Goal: Task Accomplishment & Management: Manage account settings

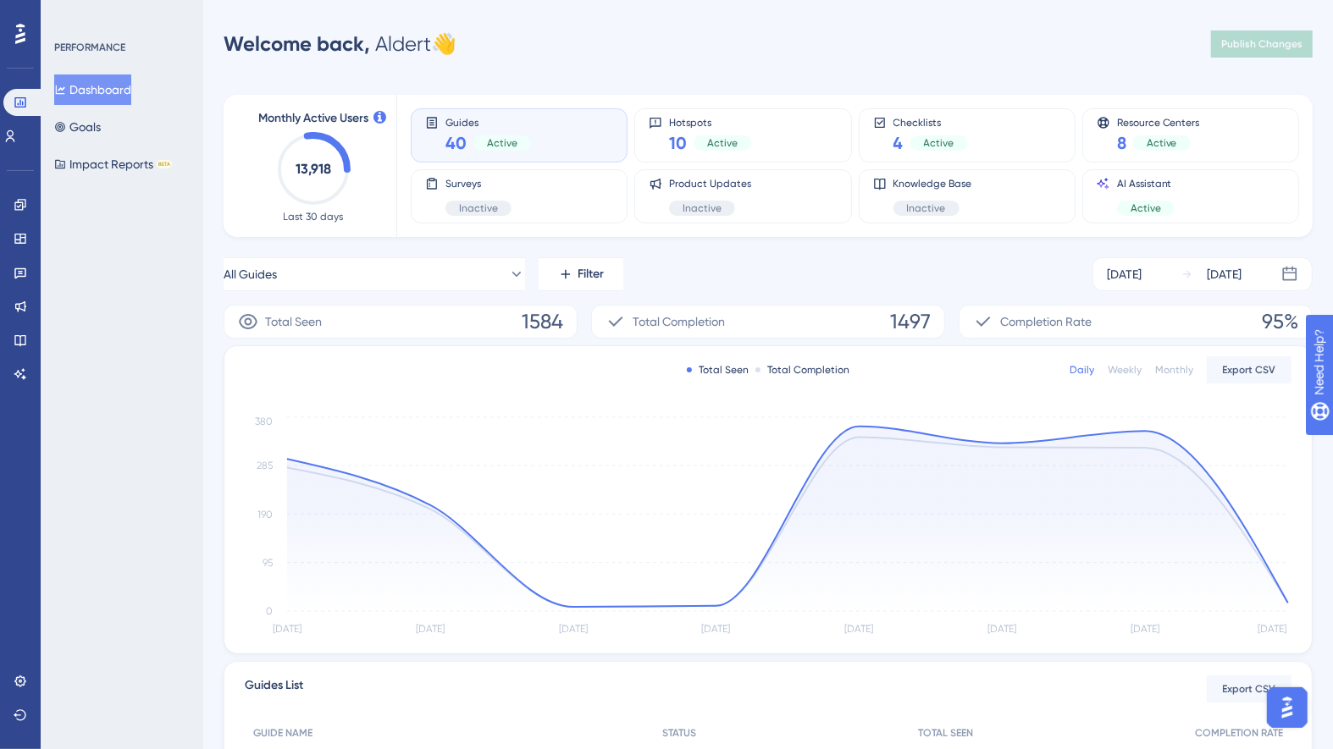
click at [25, 252] on div "Engagement Widgets Feedback Product Updates Knowledge Base AI Assistant" at bounding box center [21, 289] width 14 height 196
click at [25, 243] on icon at bounding box center [19, 239] width 11 height 10
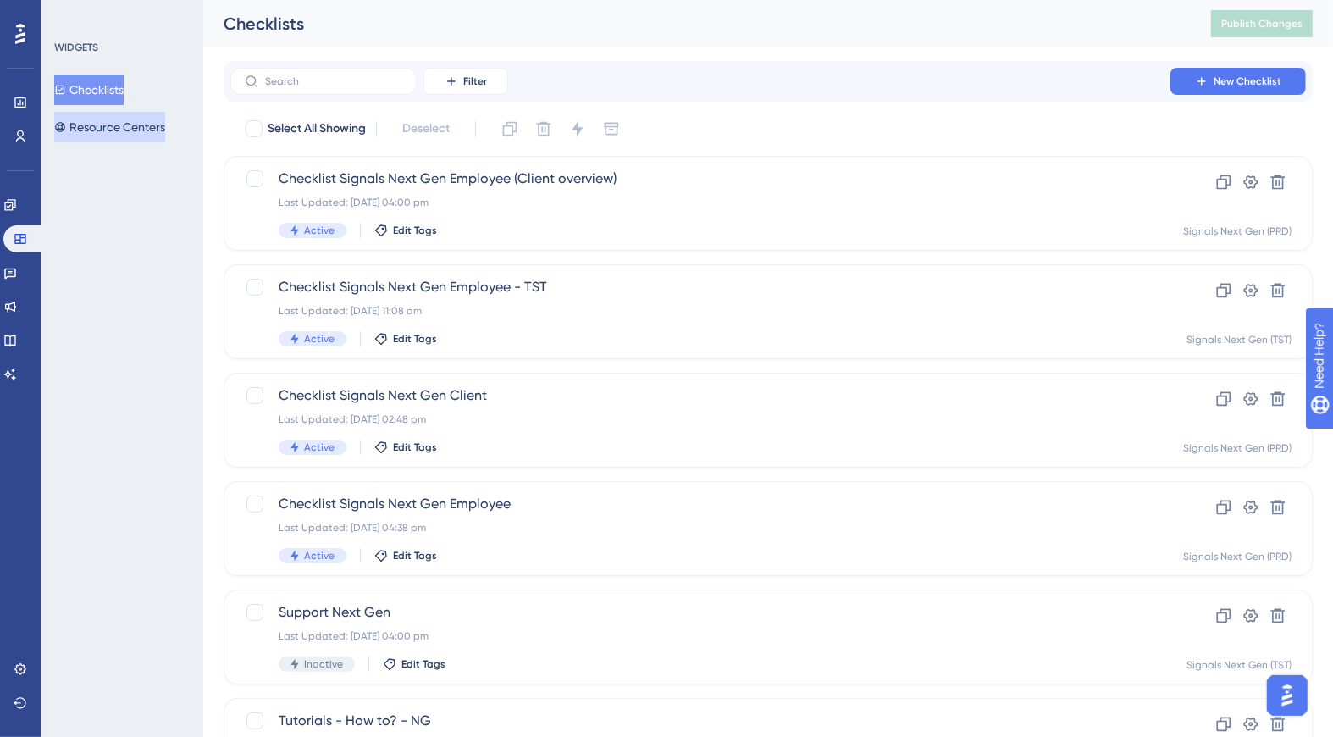
click at [134, 124] on button "Resource Centers" at bounding box center [109, 127] width 111 height 30
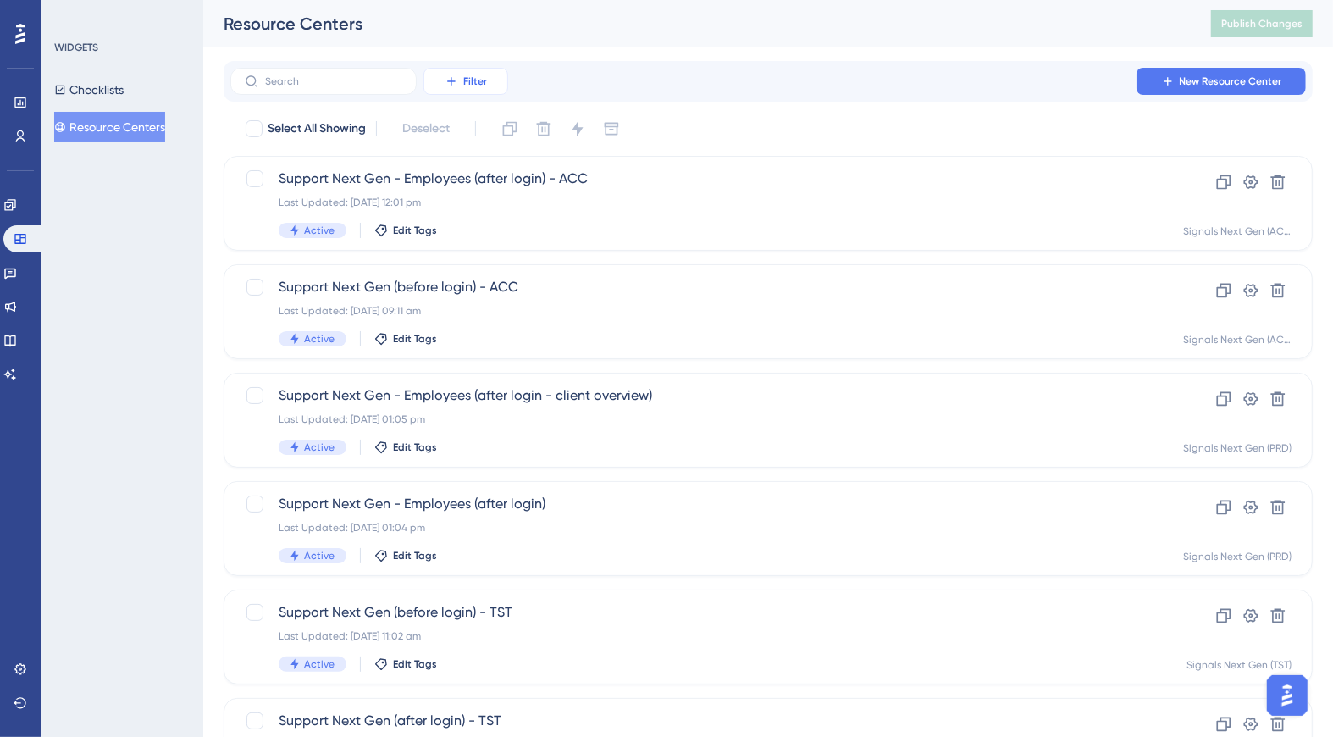
click at [474, 93] on button "Filter" at bounding box center [465, 81] width 85 height 27
click at [454, 191] on span "Containers" at bounding box center [477, 197] width 59 height 20
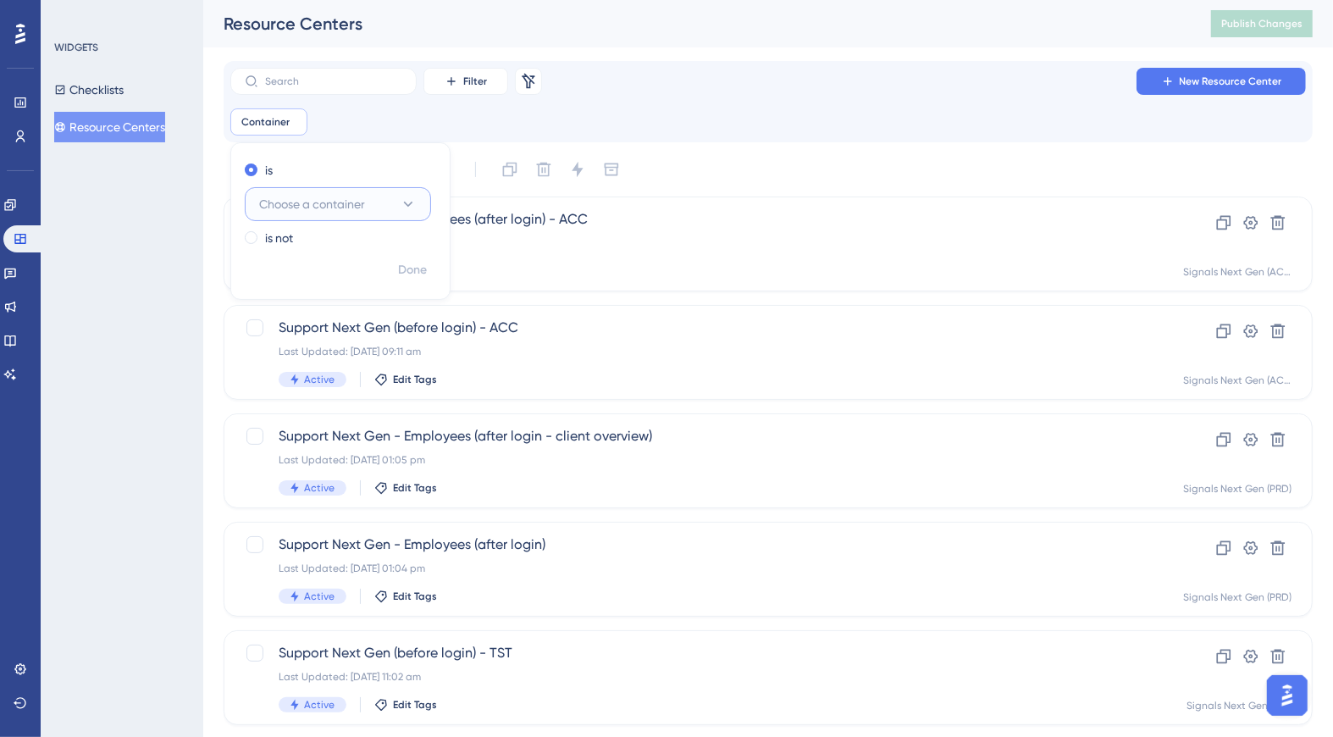
click at [326, 206] on span "Choose a container" at bounding box center [312, 204] width 106 height 20
click at [332, 368] on span "Signals Next Gen (TST)" at bounding box center [329, 375] width 121 height 20
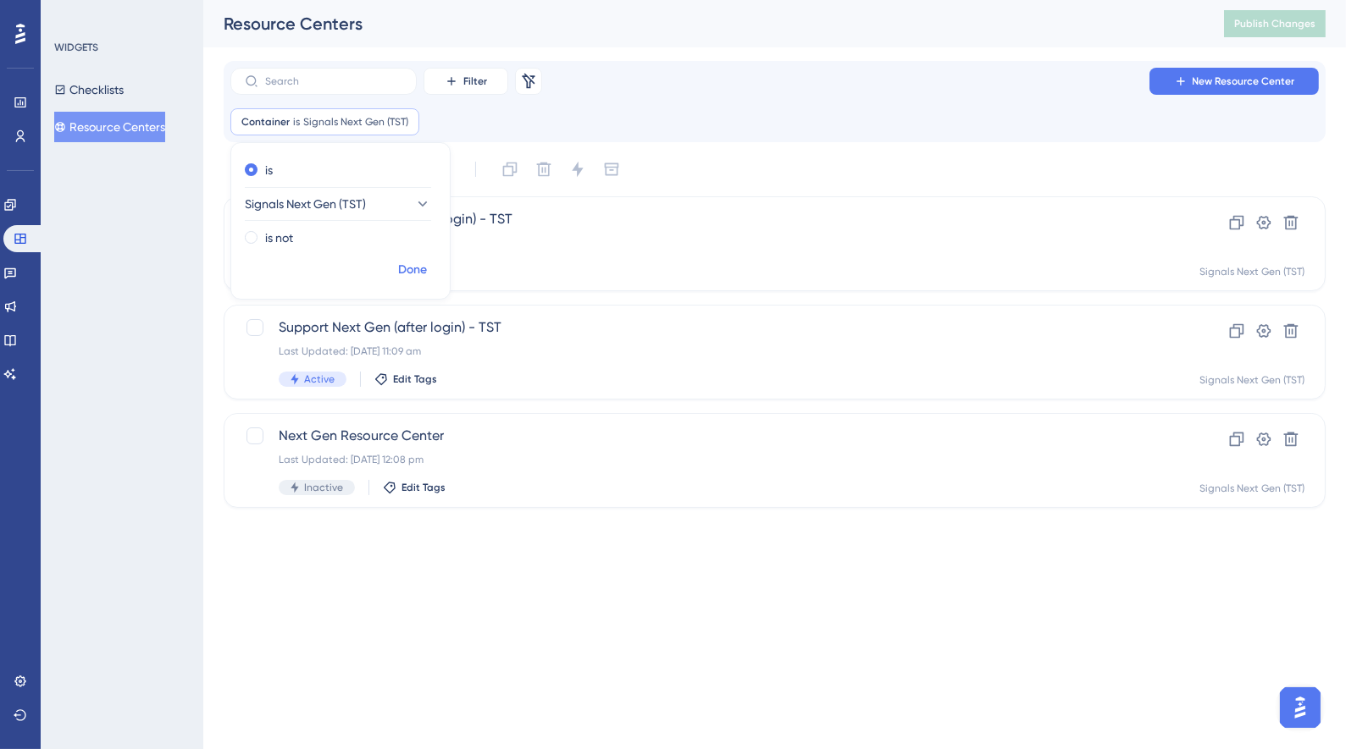
click at [416, 267] on span "Done" at bounding box center [412, 270] width 29 height 20
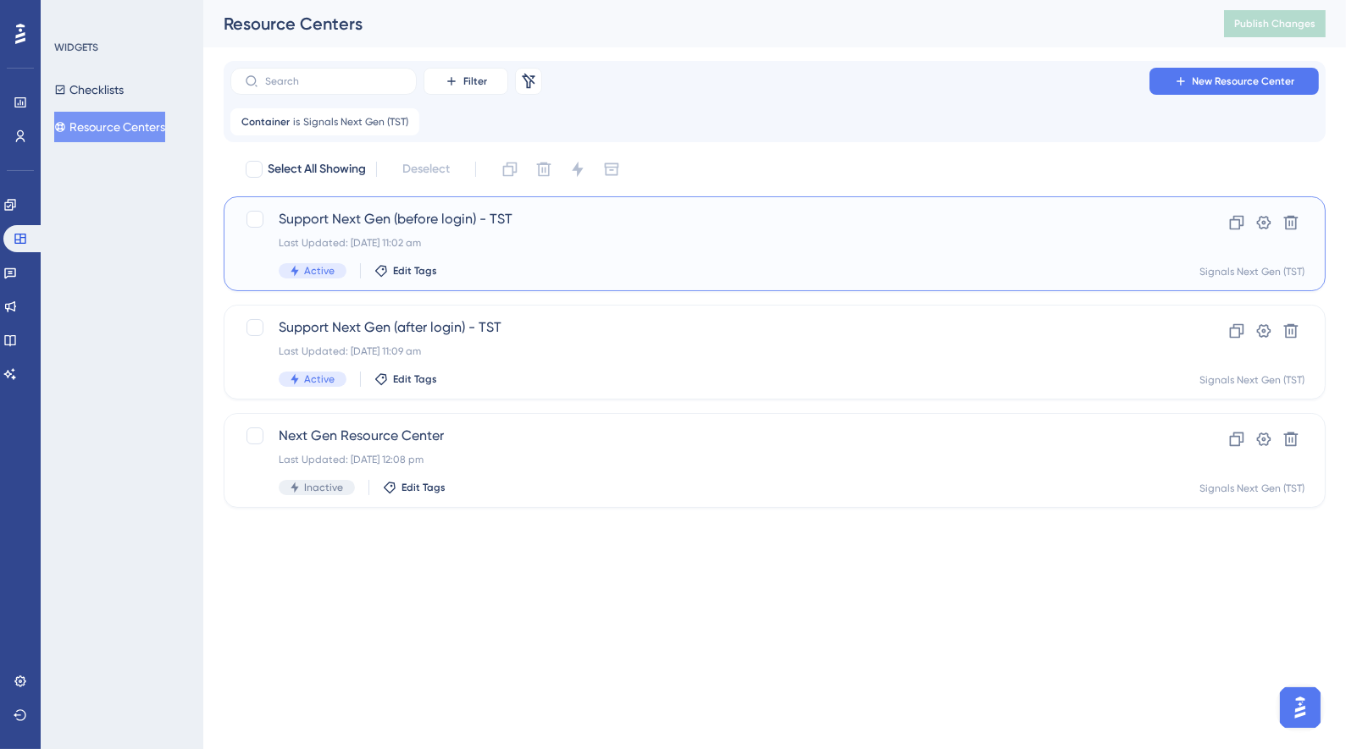
click at [564, 231] on div "Support Next Gen (before login) - TST Last Updated: [DATE] 11:02 am Active Edit…" at bounding box center [707, 243] width 856 height 69
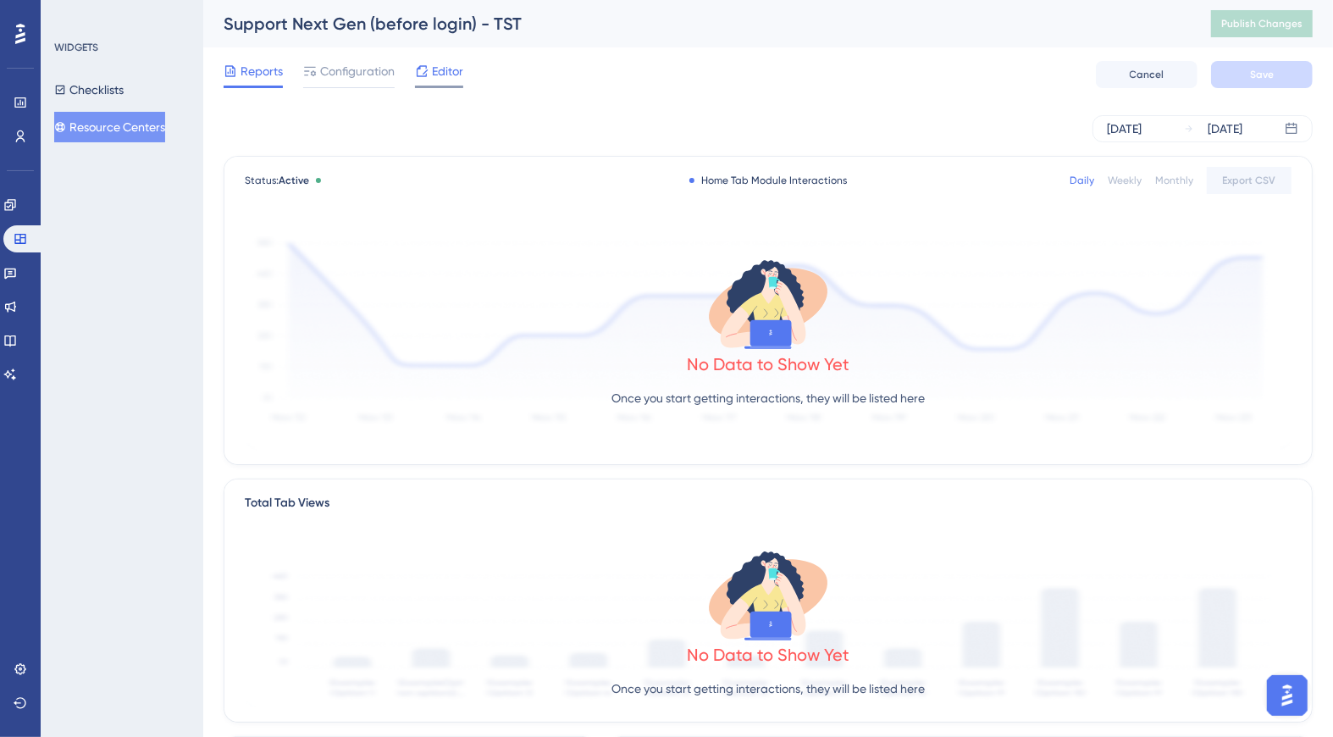
click at [436, 73] on span "Editor" at bounding box center [447, 71] width 31 height 20
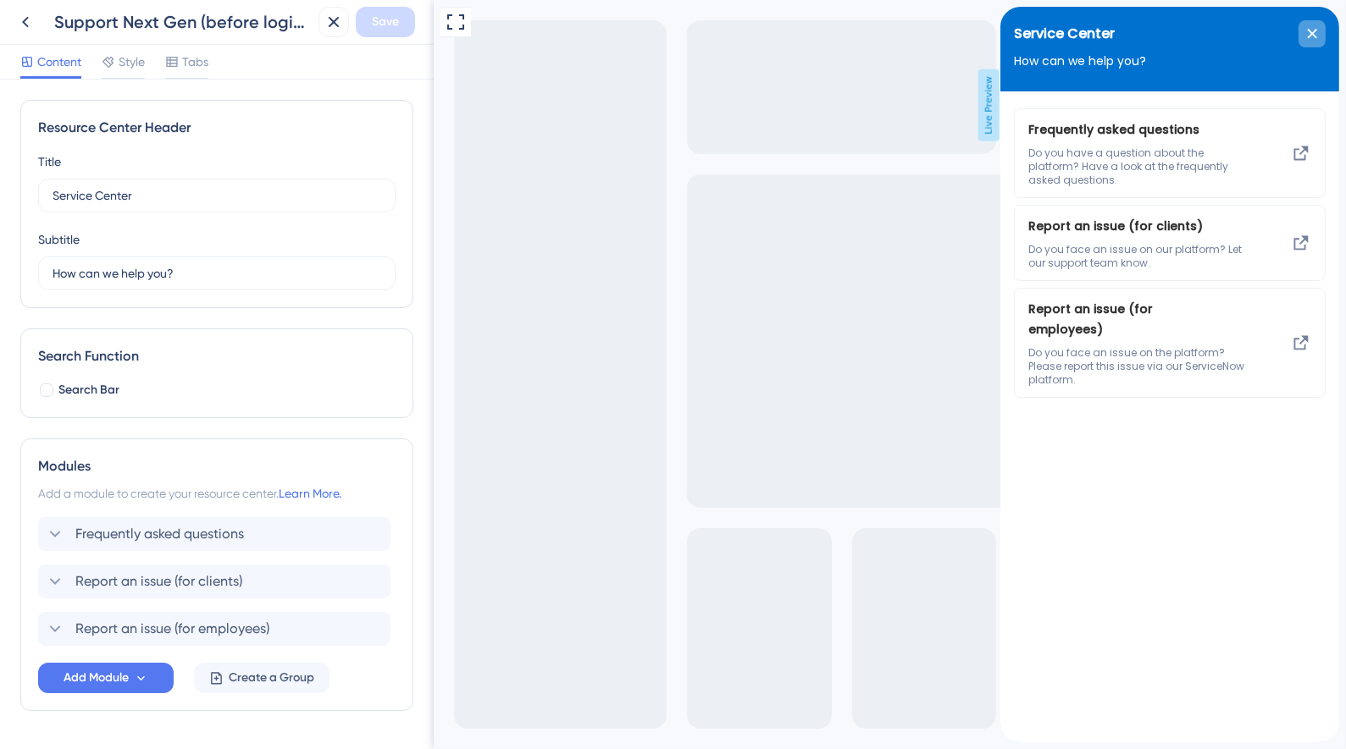
click at [1318, 41] on div "close resource center" at bounding box center [1310, 33] width 27 height 27
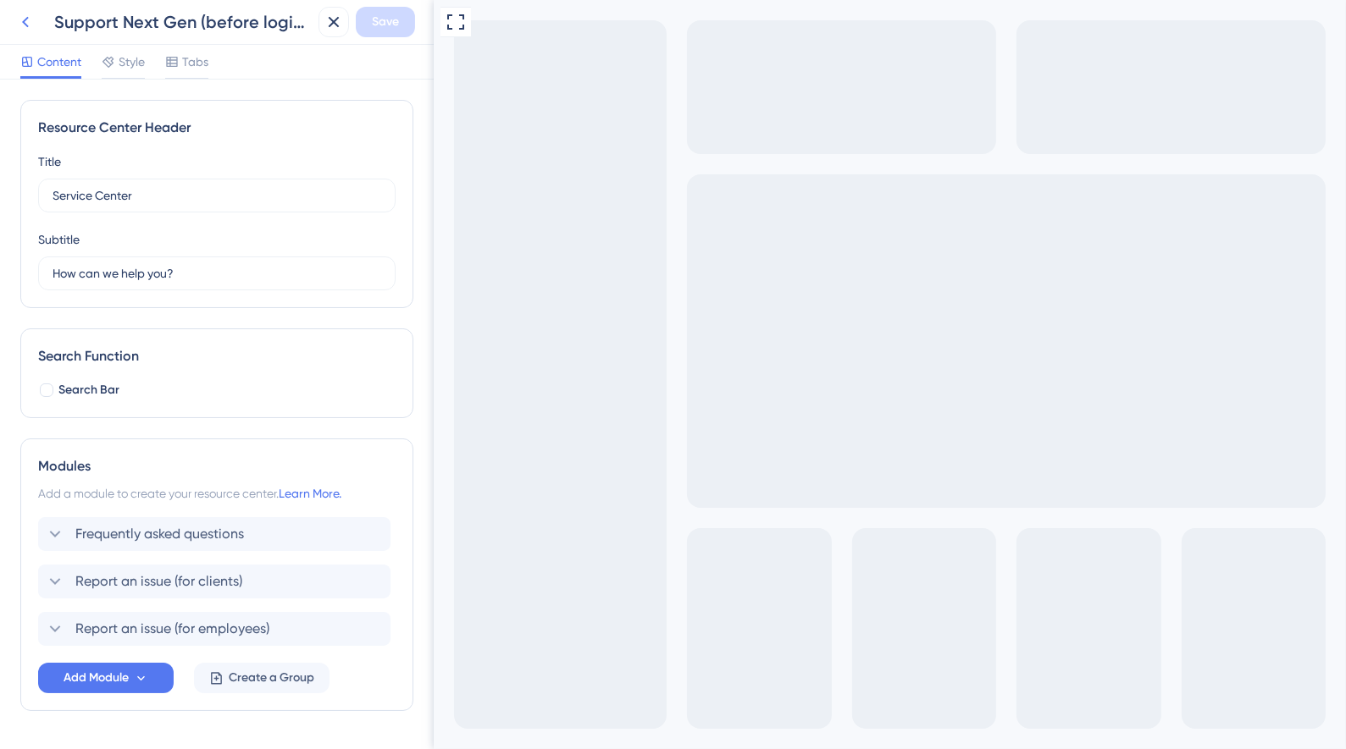
click at [30, 24] on icon at bounding box center [25, 22] width 20 height 20
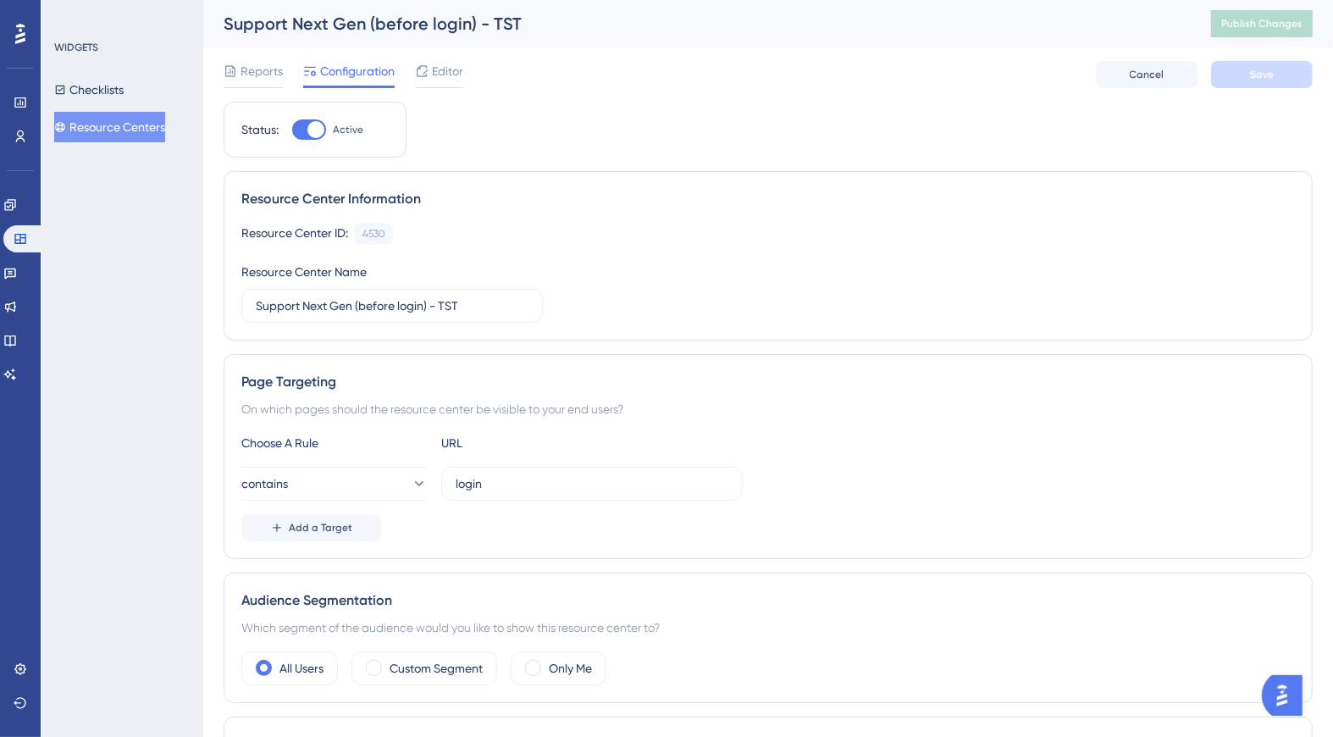
click at [102, 122] on button "Resource Centers" at bounding box center [109, 127] width 111 height 30
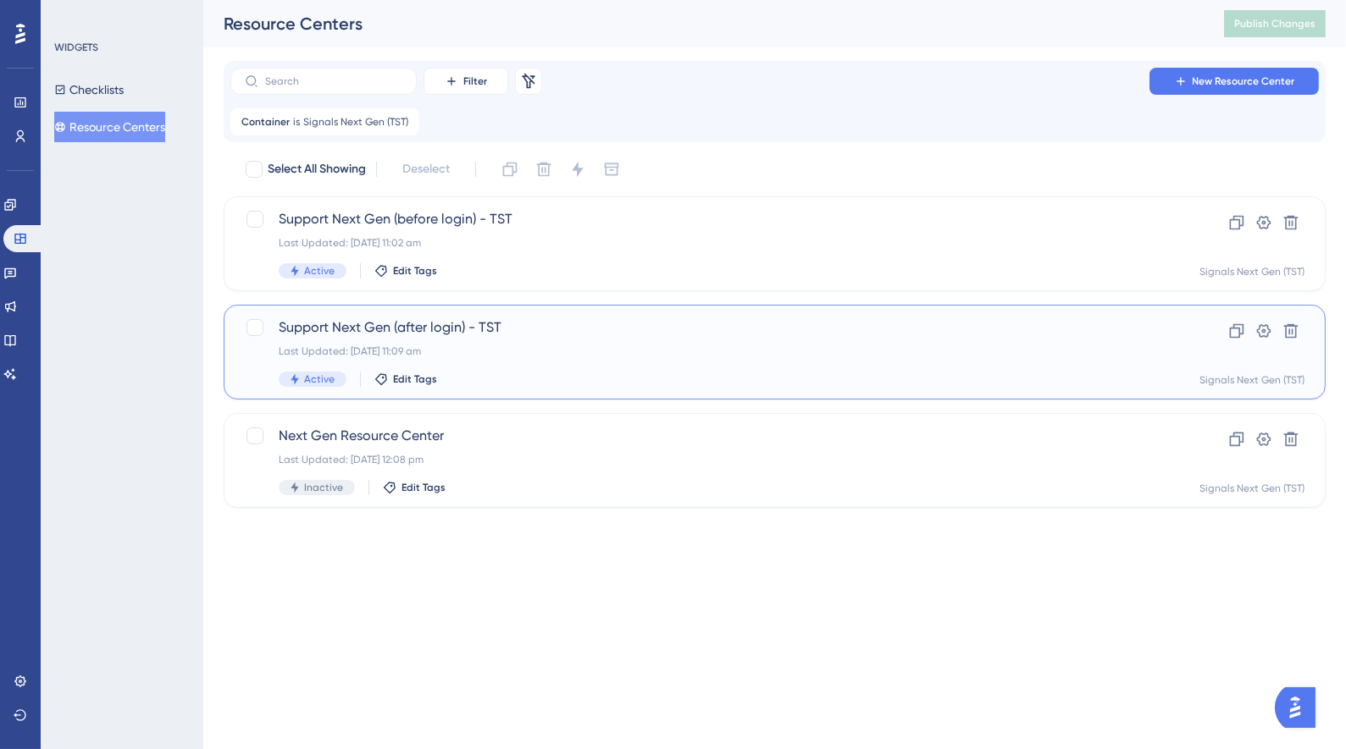
click at [475, 338] on div "Support Next Gen (after login) - TST Last Updated: [DATE] 11:09 am Active Edit …" at bounding box center [707, 352] width 856 height 69
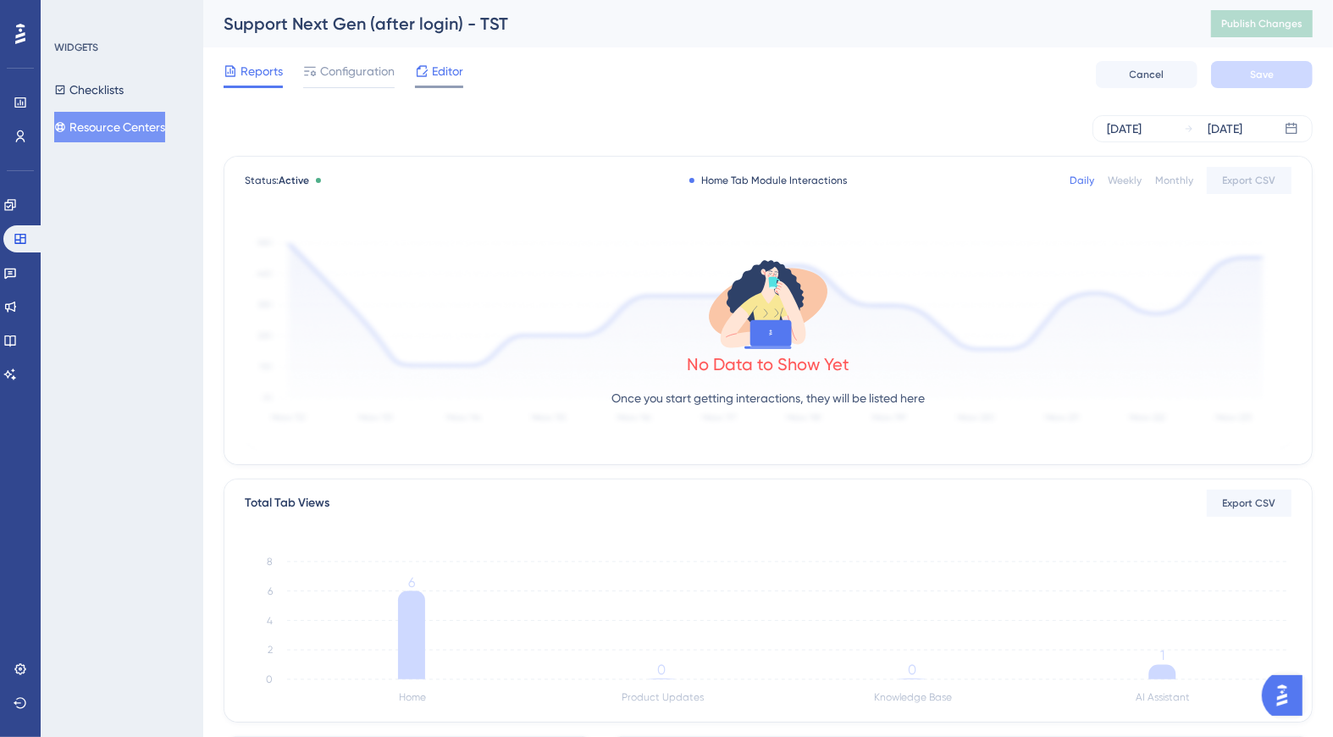
click at [437, 77] on span "Editor" at bounding box center [447, 71] width 31 height 20
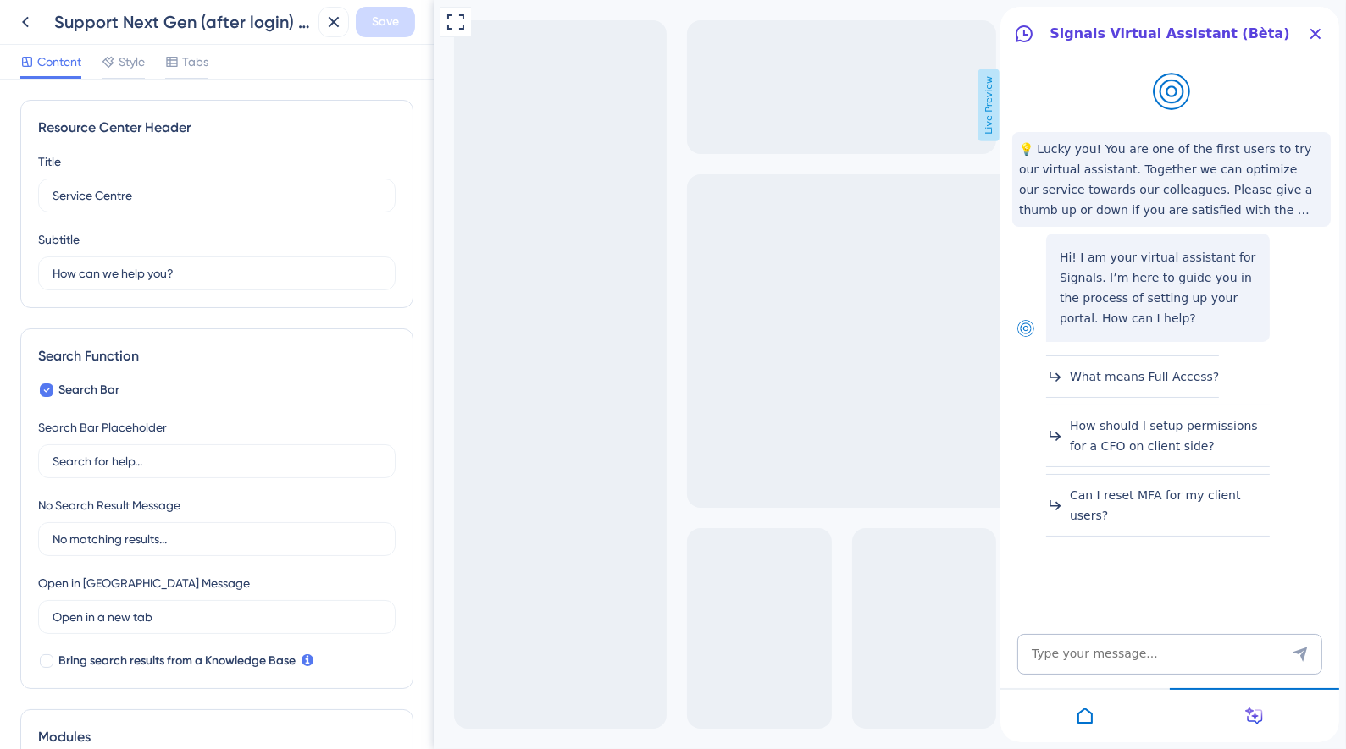
click at [1084, 721] on icon at bounding box center [1084, 716] width 20 height 20
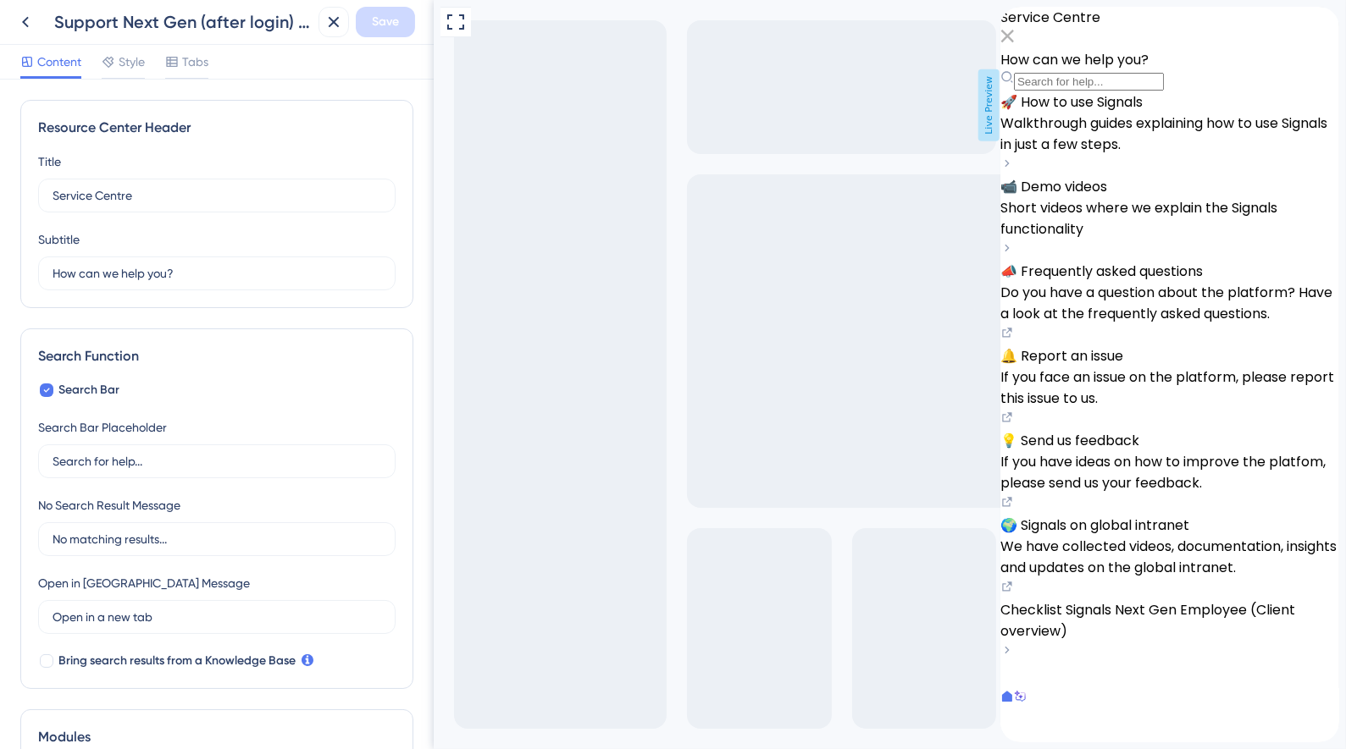
click at [1125, 154] on span "Walkthrough guides explaining how to use Signals in just a few steps." at bounding box center [1162, 133] width 327 height 41
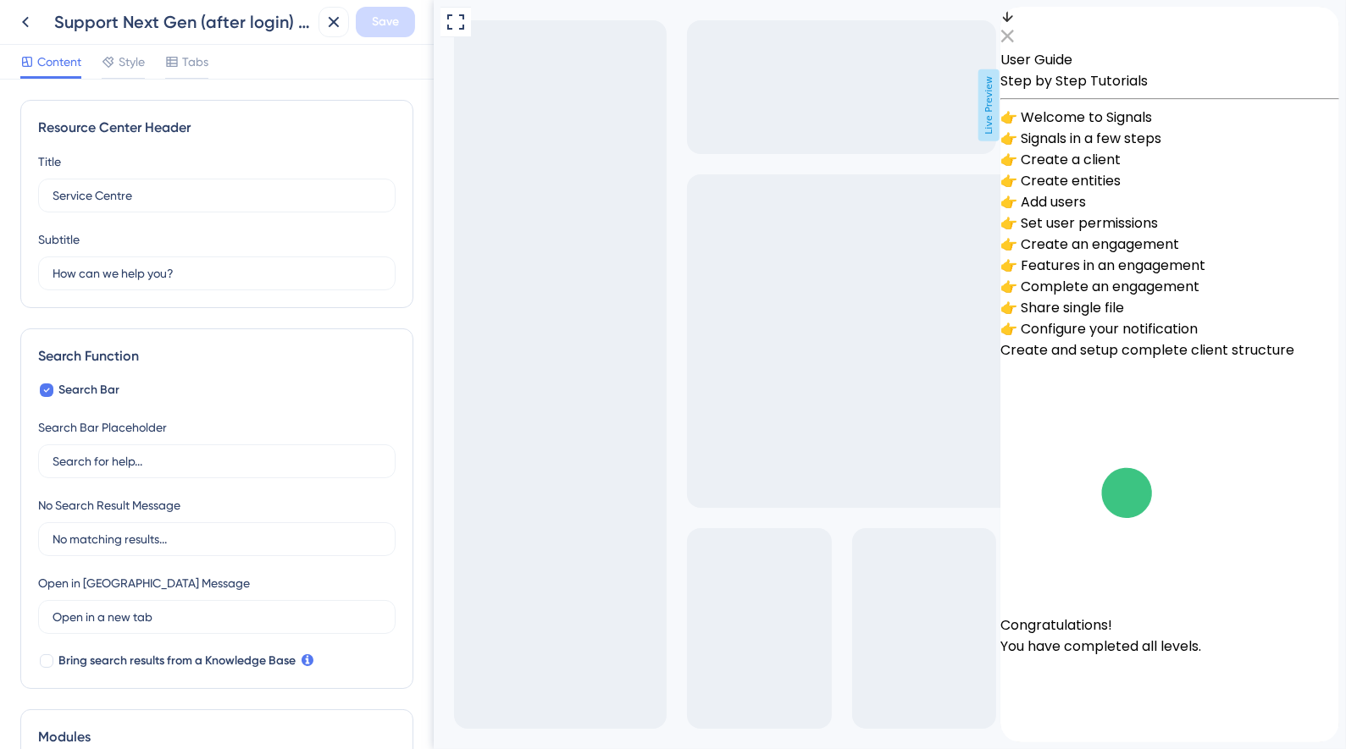
click at [1013, 22] on icon "back to header" at bounding box center [1006, 15] width 14 height 14
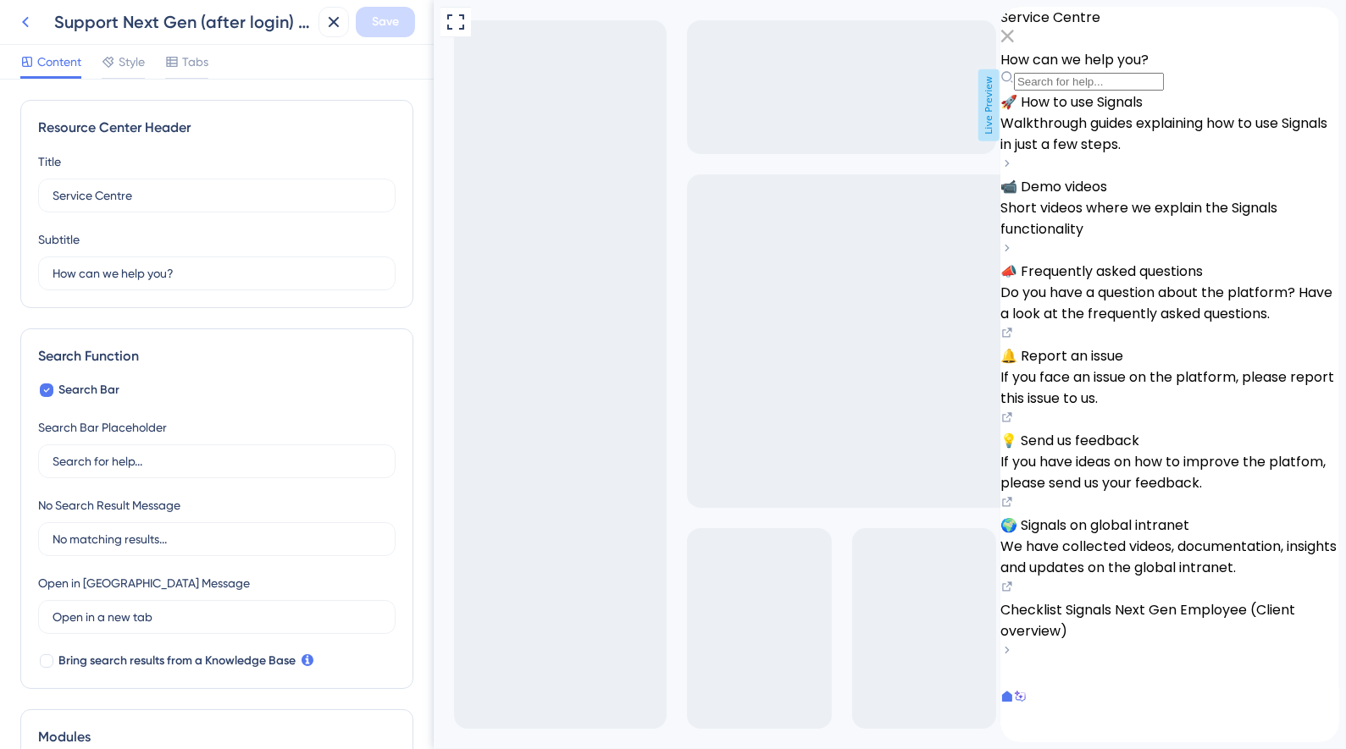
click at [27, 22] on icon at bounding box center [25, 22] width 20 height 20
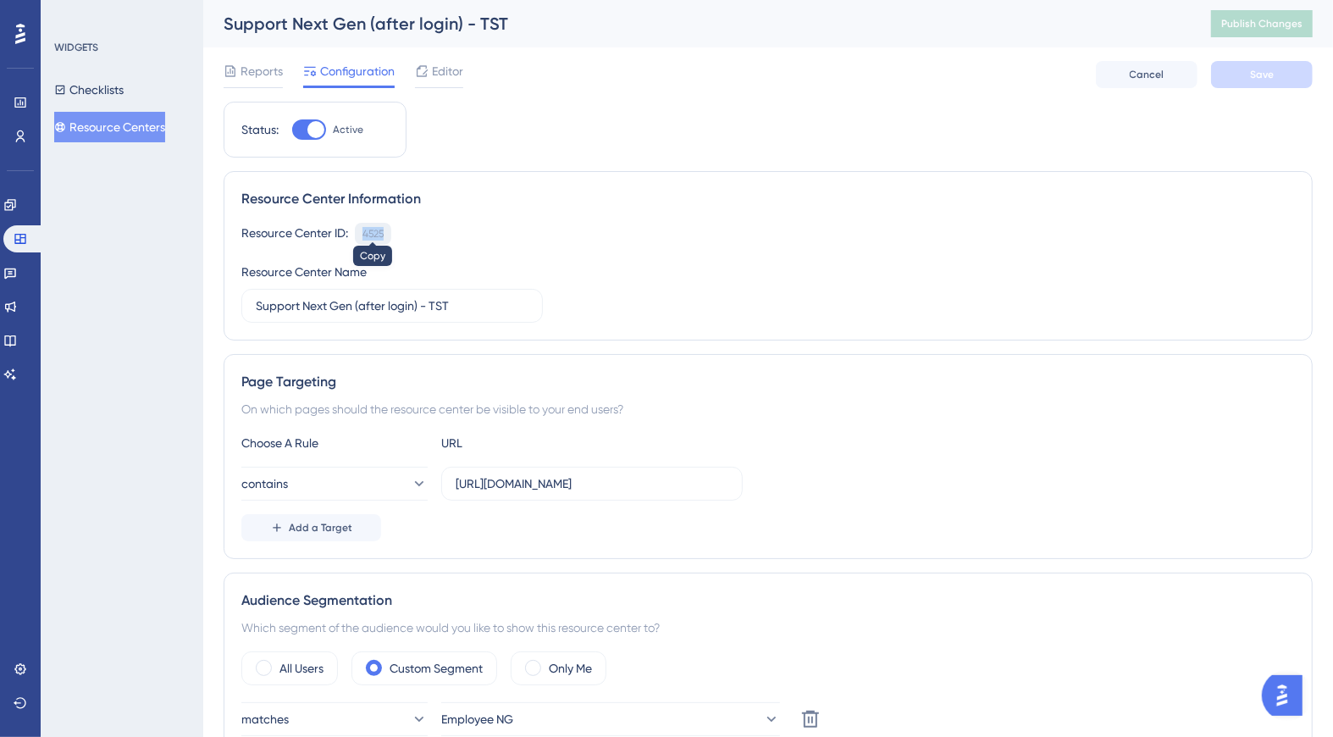
drag, startPoint x: 384, startPoint y: 237, endPoint x: 363, endPoint y: 236, distance: 21.2
click at [363, 236] on div "4525 Copy" at bounding box center [373, 234] width 36 height 22
copy div "4525"
click at [713, 281] on div "Resource Center ID: 4525 Copy Resource Center Name Support Next Gen (after logi…" at bounding box center [767, 273] width 1053 height 100
click at [162, 135] on button "Resource Centers" at bounding box center [109, 127] width 111 height 30
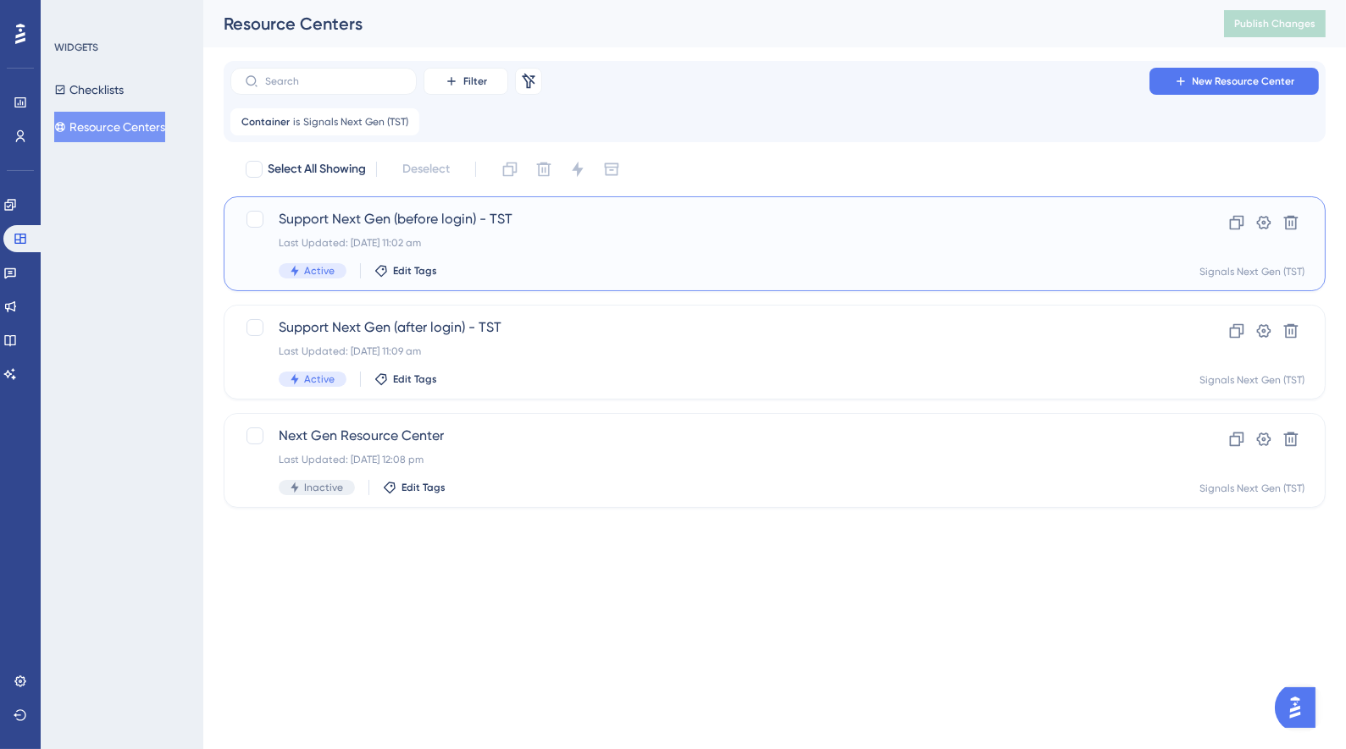
click at [656, 239] on div "Last Updated: [DATE] 11:02 am" at bounding box center [707, 243] width 856 height 14
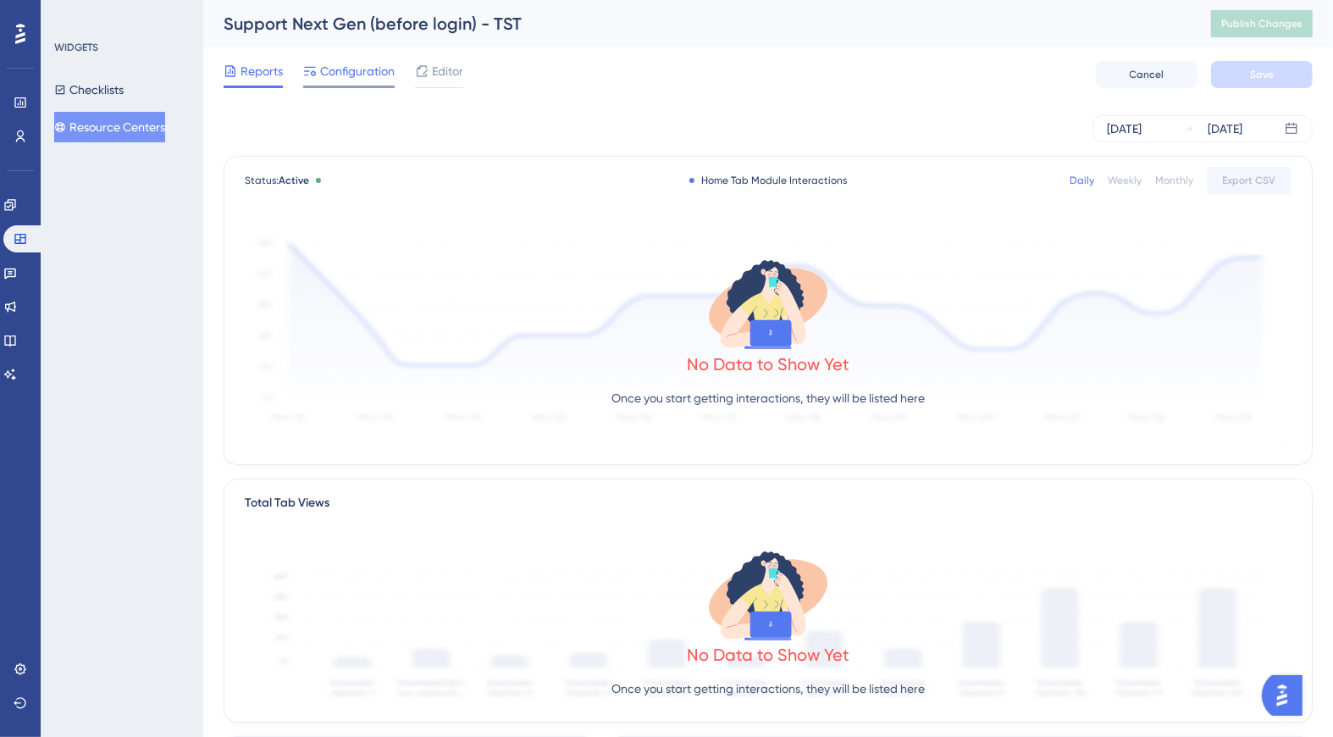
click at [369, 79] on span "Configuration" at bounding box center [357, 71] width 75 height 20
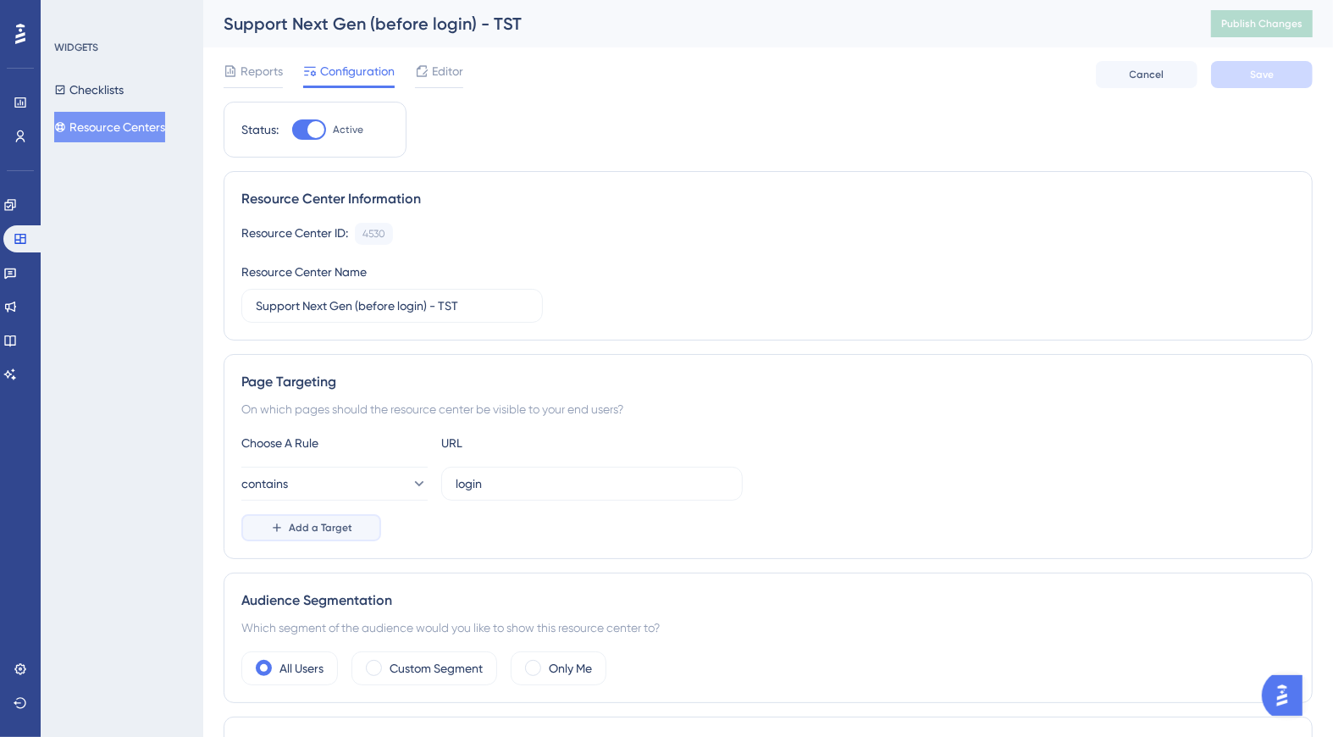
click at [349, 533] on button "Add a Target" at bounding box center [311, 527] width 140 height 27
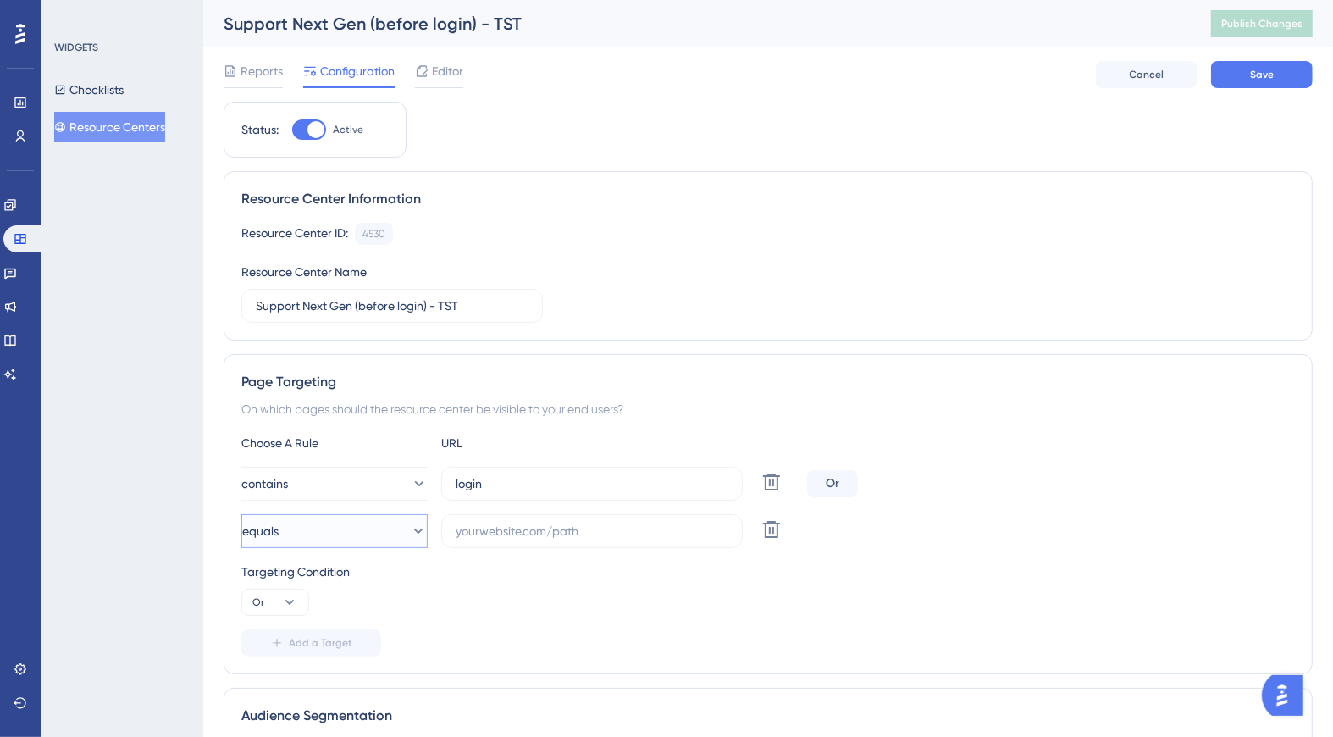
click at [410, 526] on icon at bounding box center [418, 530] width 17 height 17
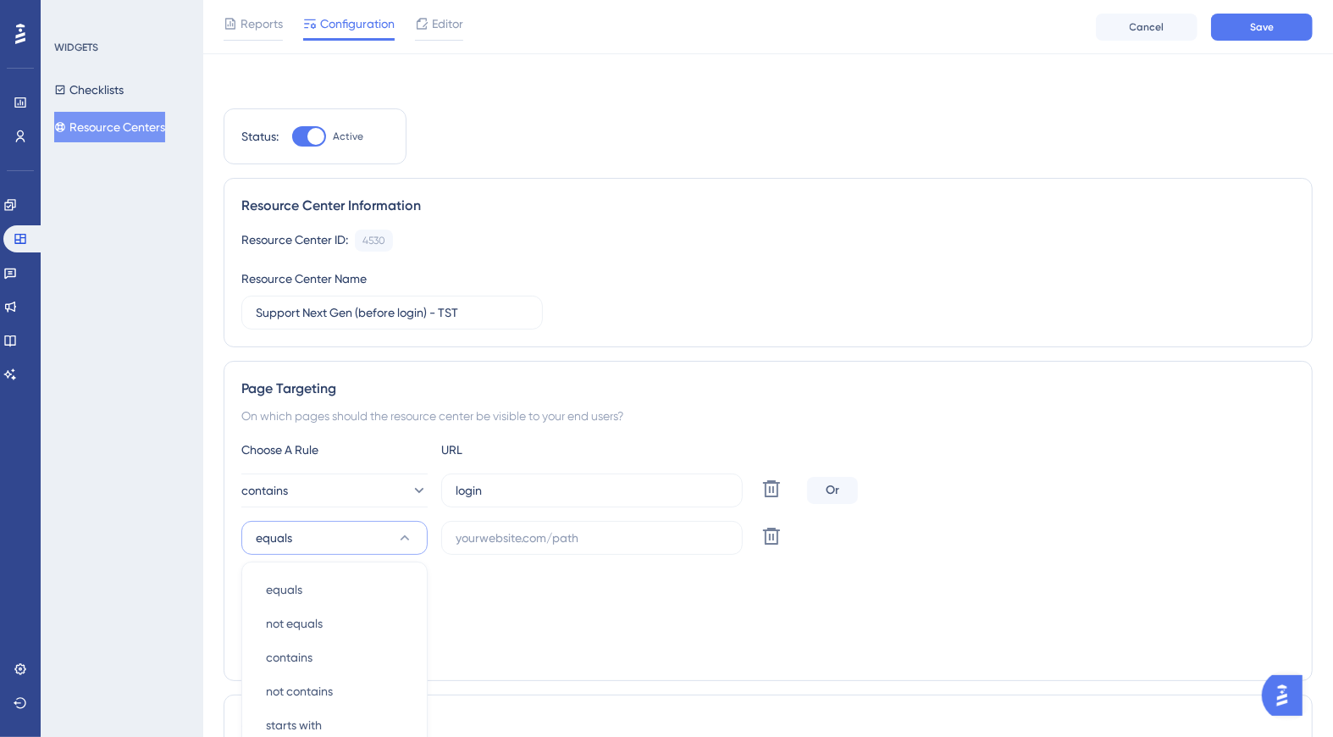
scroll to position [319, 0]
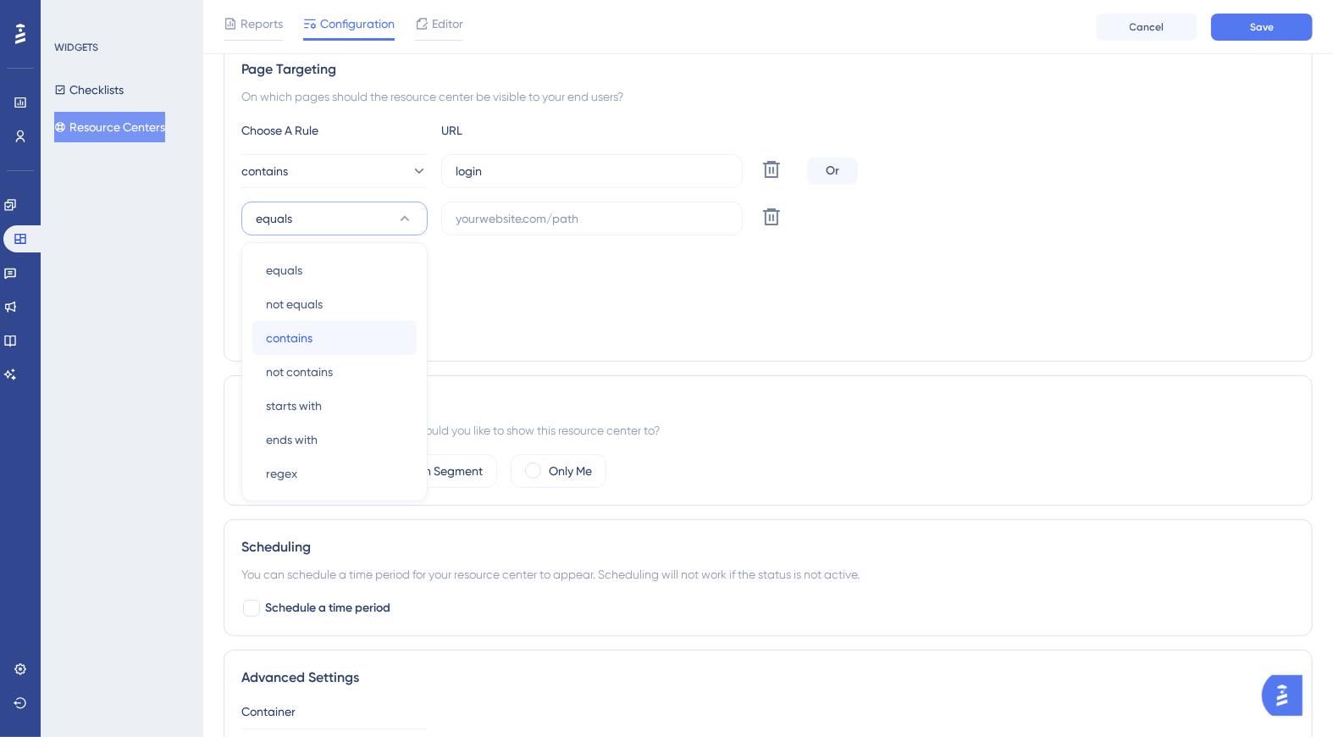
click at [318, 331] on div "contains contains" at bounding box center [334, 338] width 137 height 34
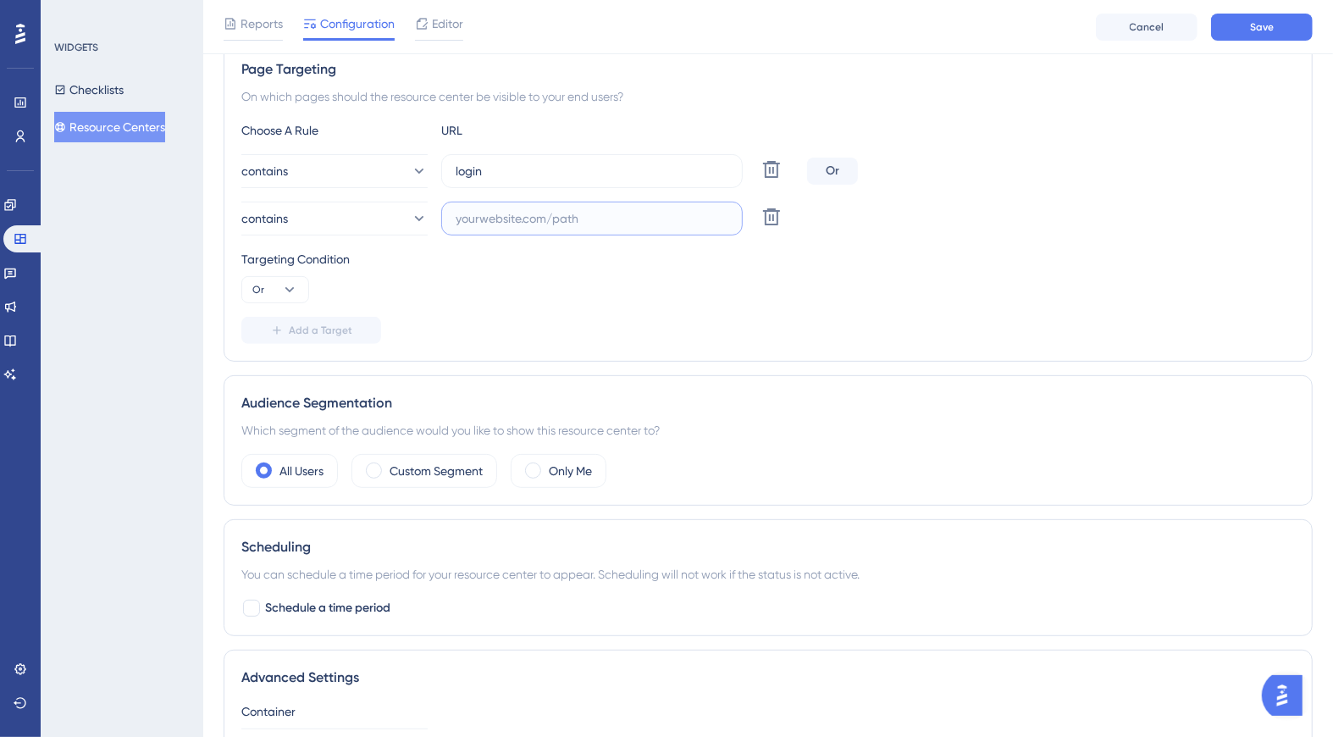
click at [542, 211] on input "text" at bounding box center [592, 218] width 273 height 19
type input "impersonatelogin"
click at [611, 297] on div "Targeting Condition Or" at bounding box center [767, 276] width 1053 height 54
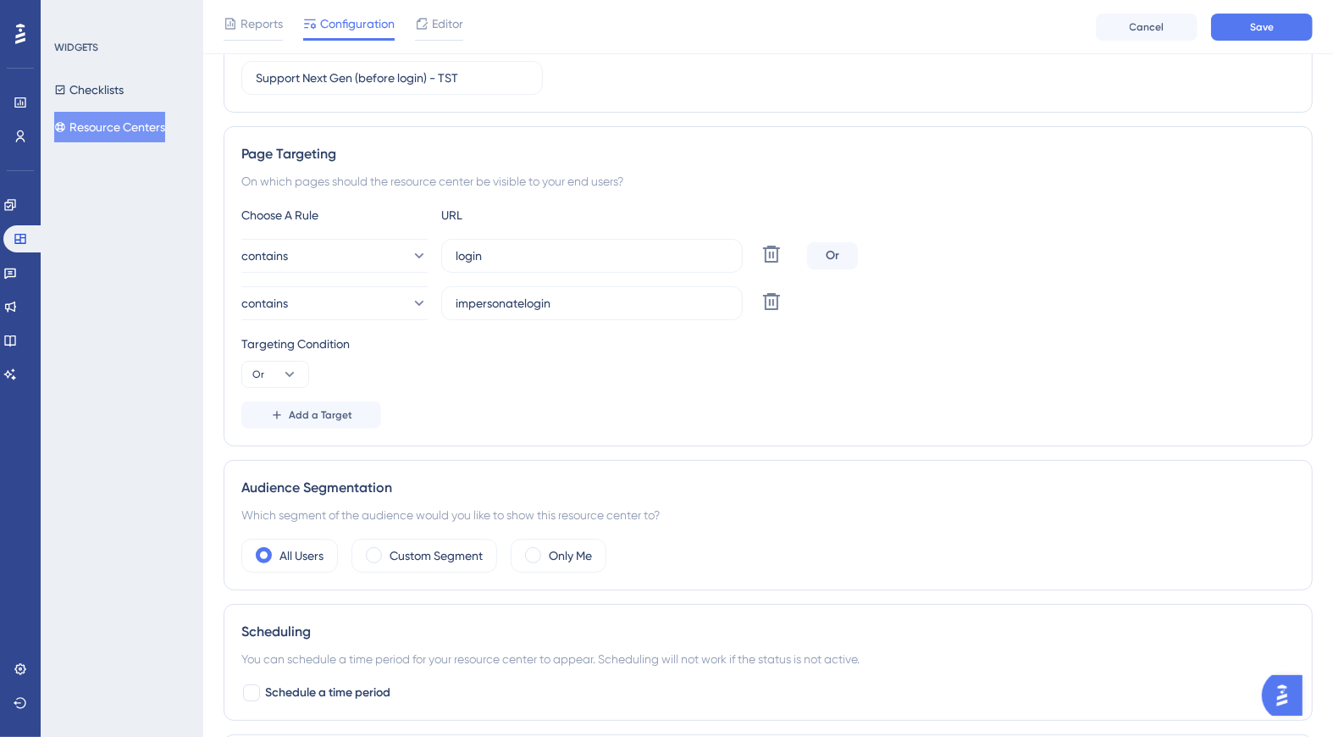
scroll to position [150, 0]
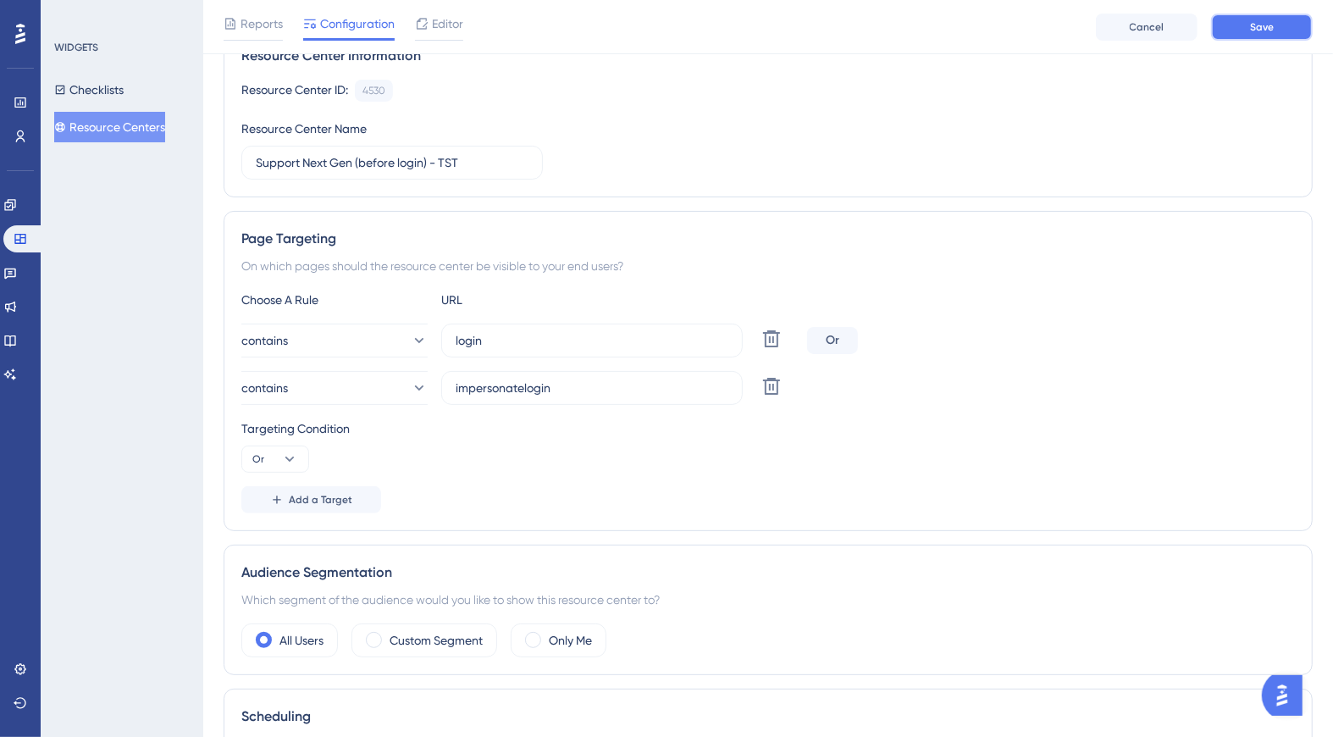
click at [1274, 25] on span "Save" at bounding box center [1262, 27] width 24 height 14
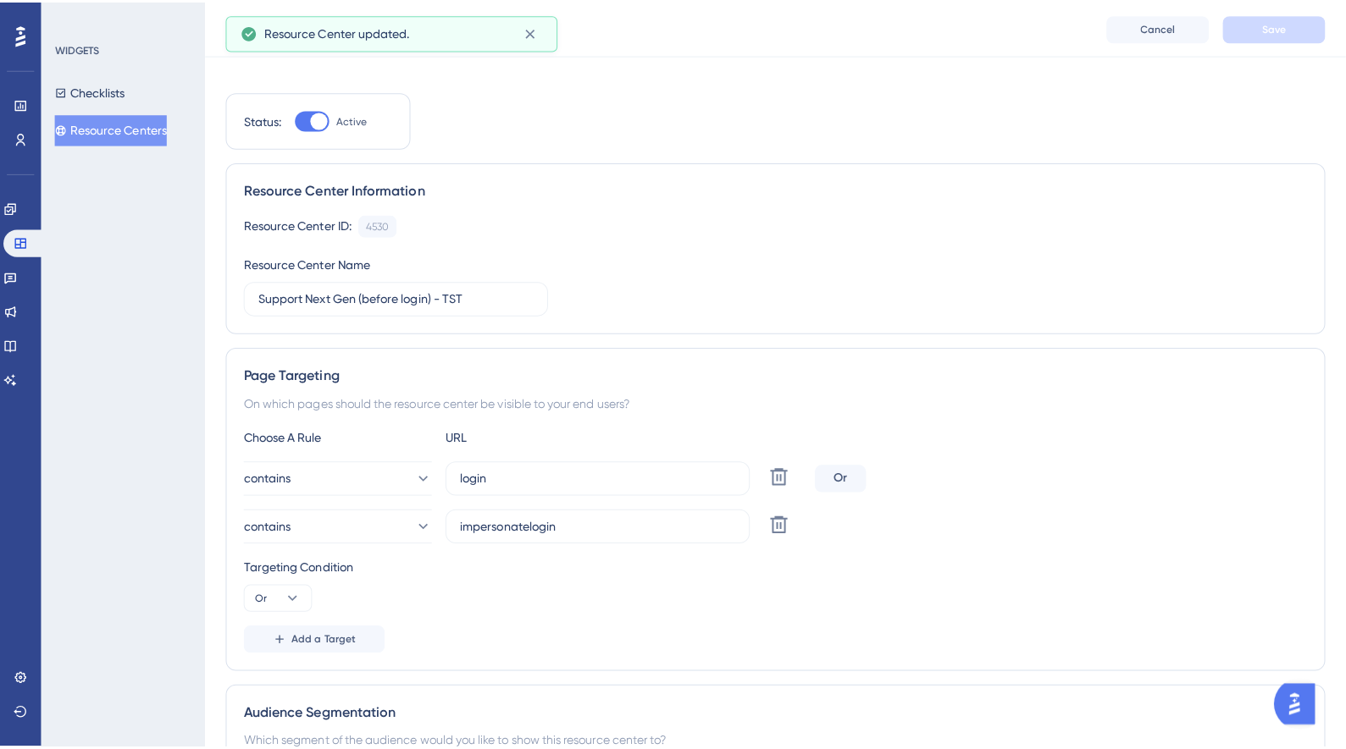
scroll to position [0, 0]
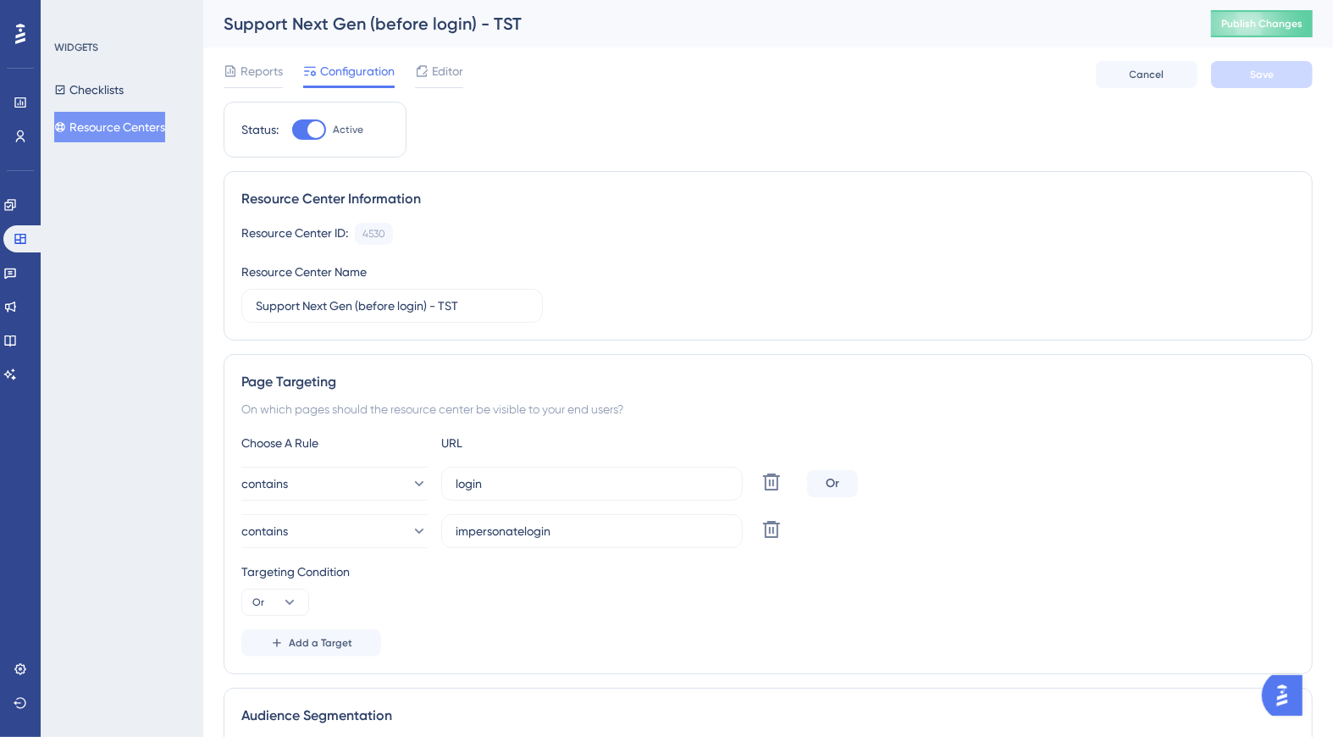
click at [136, 129] on button "Resource Centers" at bounding box center [109, 127] width 111 height 30
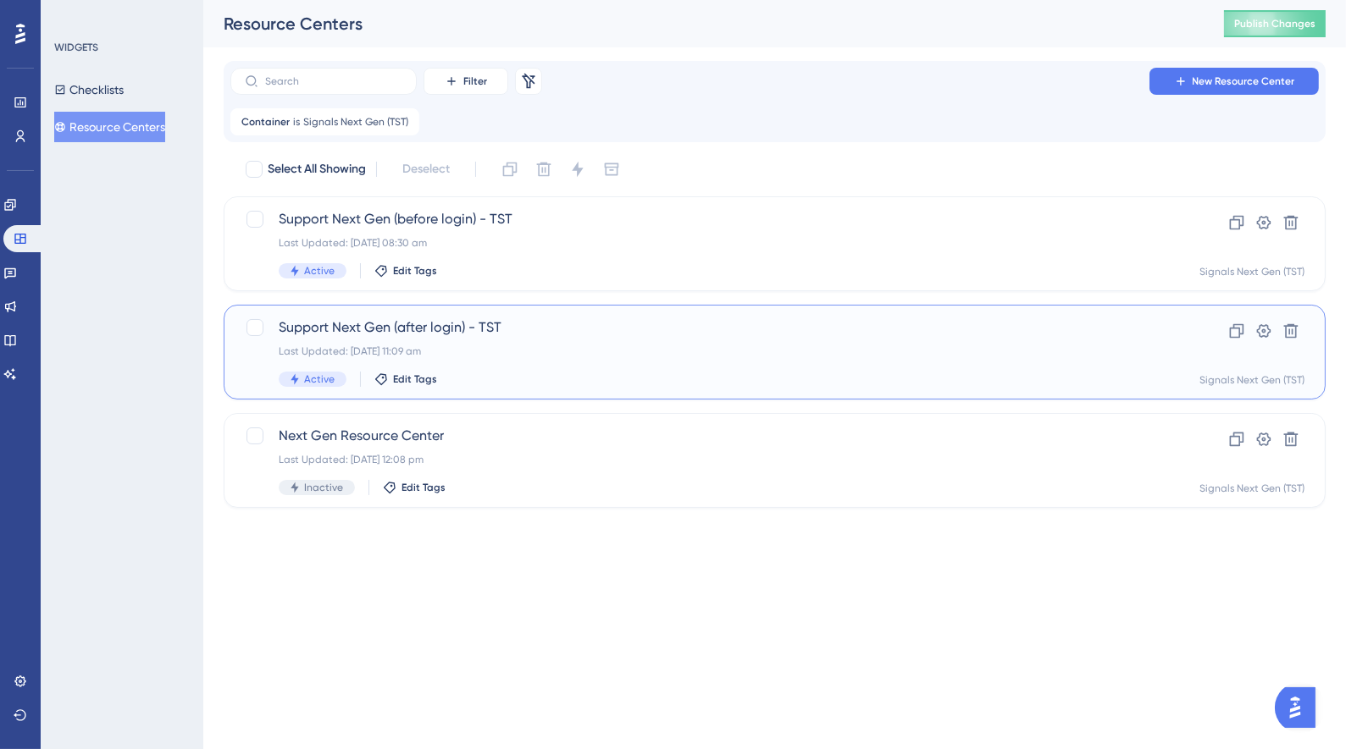
click at [533, 329] on span "Support Next Gen (after login) - TST" at bounding box center [707, 328] width 856 height 20
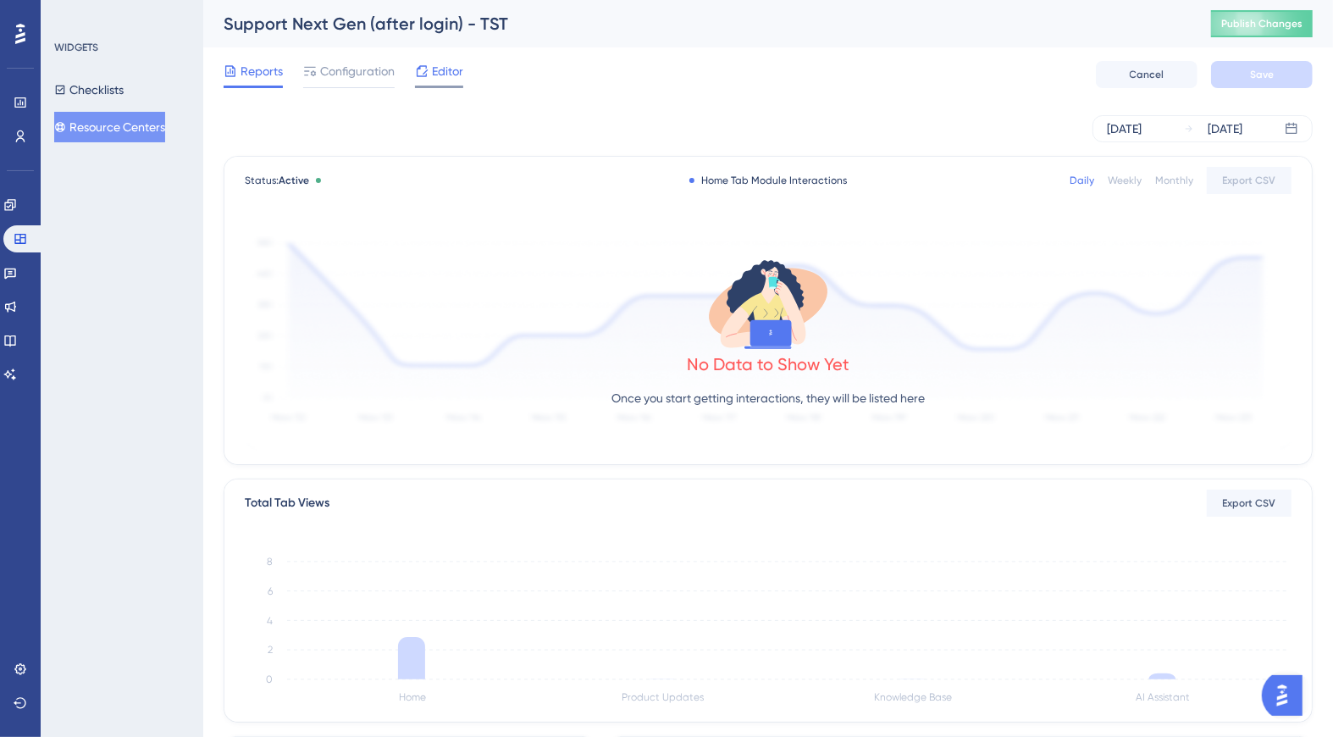
click at [435, 77] on span "Editor" at bounding box center [447, 71] width 31 height 20
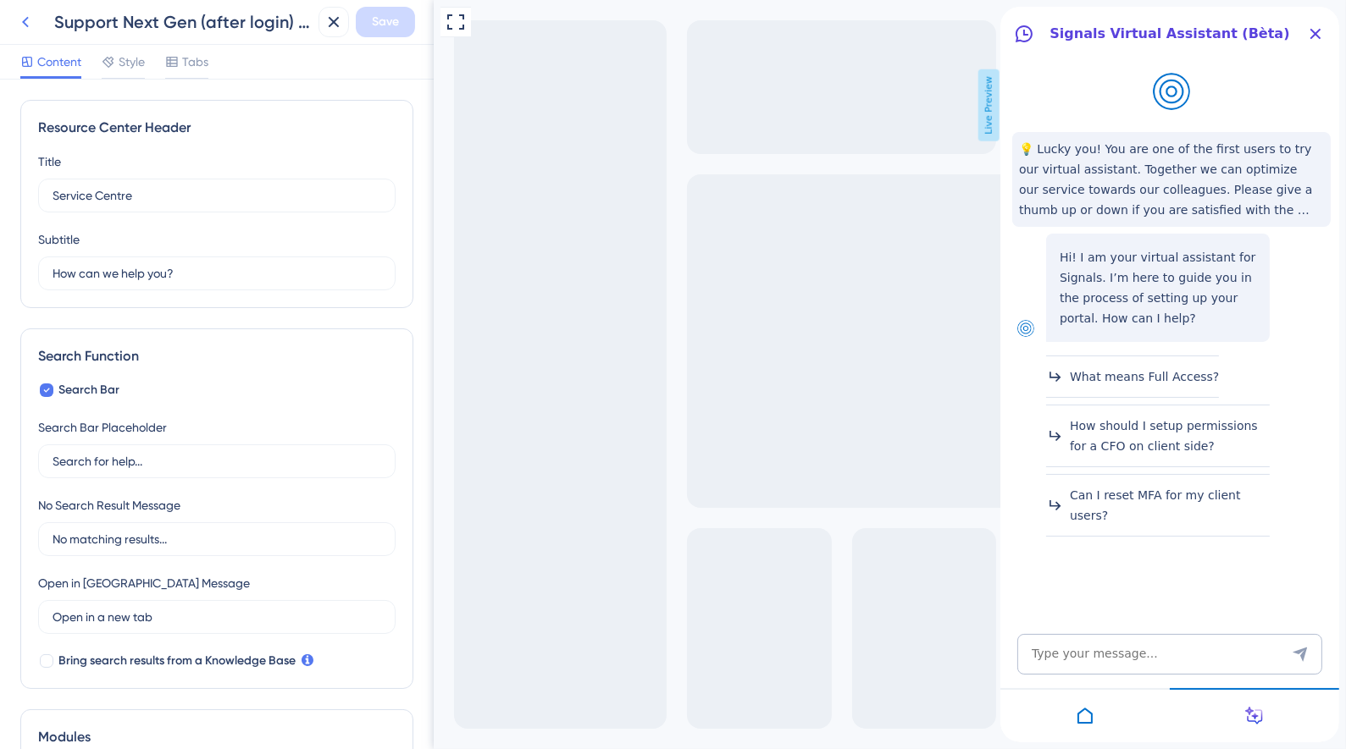
click at [27, 19] on icon at bounding box center [25, 22] width 20 height 20
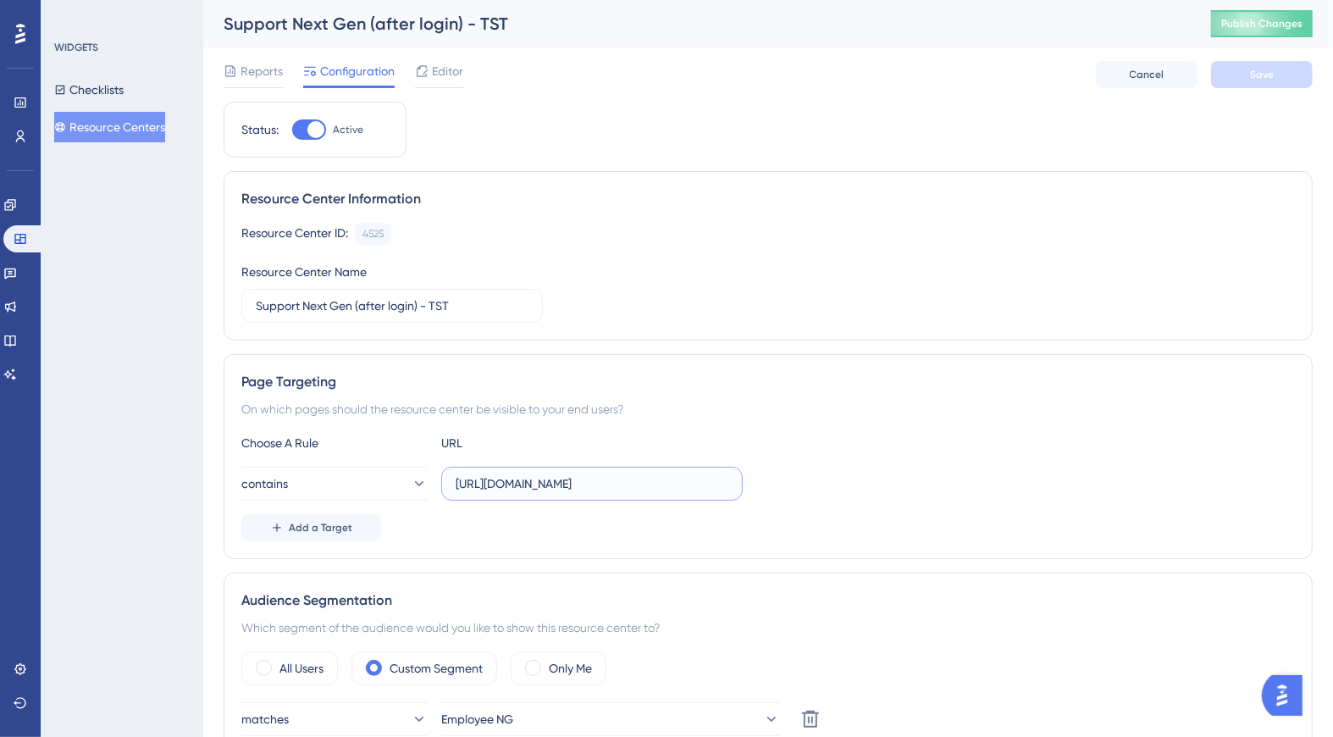
drag, startPoint x: 607, startPoint y: 479, endPoint x: 442, endPoint y: 473, distance: 165.2
click at [442, 473] on label "[URL][DOMAIN_NAME]" at bounding box center [591, 484] width 301 height 34
click at [451, 478] on label "clients/" at bounding box center [591, 484] width 301 height 34
click at [456, 478] on input "clients/" at bounding box center [592, 483] width 273 height 19
click at [539, 480] on input "/clients/" at bounding box center [592, 483] width 273 height 19
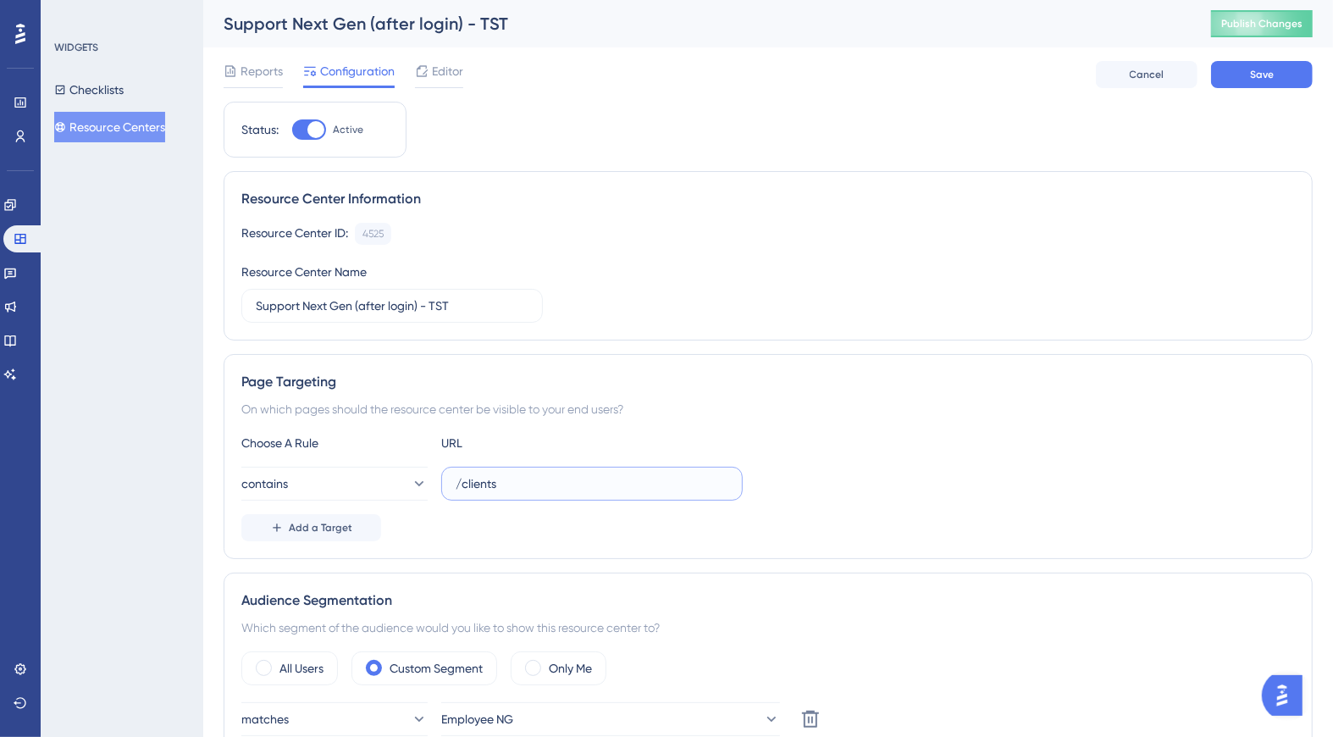
type input "/clients"
click at [852, 412] on div "On which pages should the resource center be visible to your end users?" at bounding box center [767, 409] width 1053 height 20
click at [1249, 69] on button "Save" at bounding box center [1262, 74] width 102 height 27
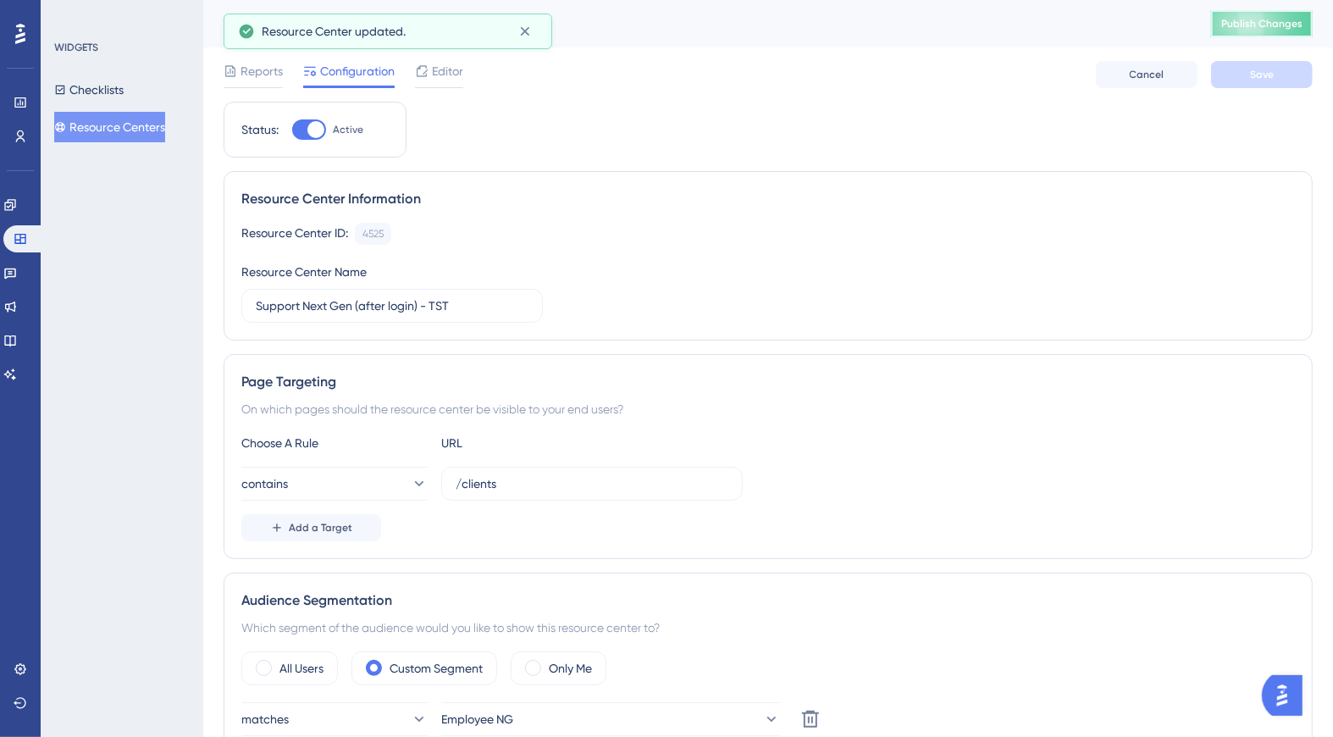
click at [1295, 19] on span "Publish Changes" at bounding box center [1261, 24] width 81 height 14
